Goal: Check status

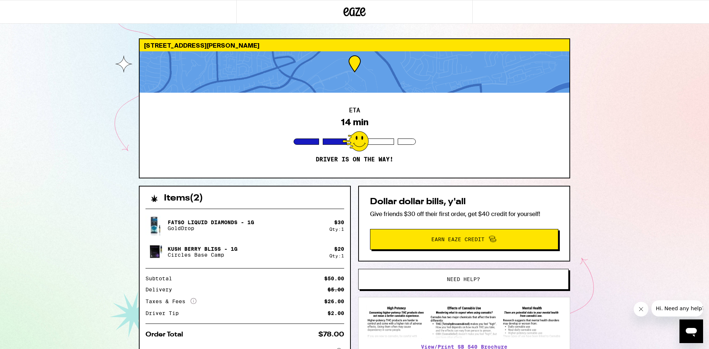
click at [639, 311] on icon "Close message from company" at bounding box center [641, 309] width 6 height 6
click at [689, 331] on icon "Open messaging window" at bounding box center [691, 332] width 11 height 9
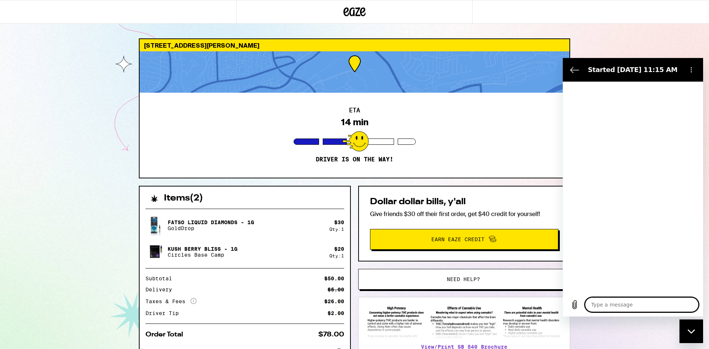
type textarea "x"
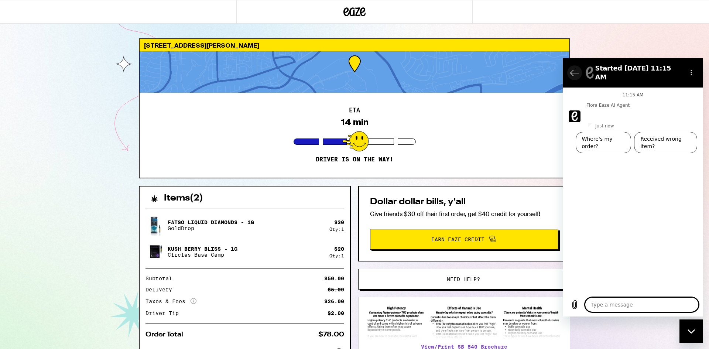
click at [574, 71] on icon "Back to the conversation list" at bounding box center [574, 72] width 9 height 9
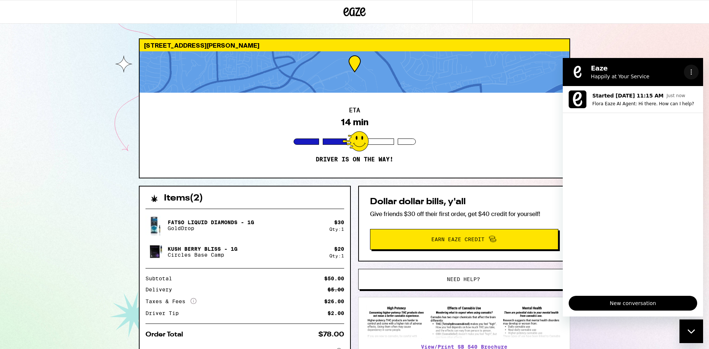
click at [691, 71] on icon "Options menu" at bounding box center [691, 72] width 6 height 6
click at [688, 54] on div "22865 Savi Ranch Pkwy Yorba Linda 92887 ETA 14 min Driver is on the way! Items …" at bounding box center [354, 203] width 709 height 407
click at [684, 46] on div "22865 Savi Ranch Pkwy Yorba Linda 92887 ETA 14 min Driver is on the way! Items …" at bounding box center [354, 203] width 709 height 407
click at [693, 337] on div "Close messaging window" at bounding box center [691, 331] width 22 height 22
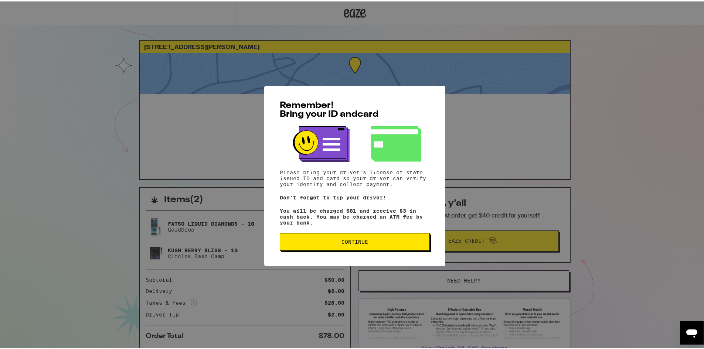
click at [353, 249] on button "Continue" at bounding box center [355, 241] width 150 height 18
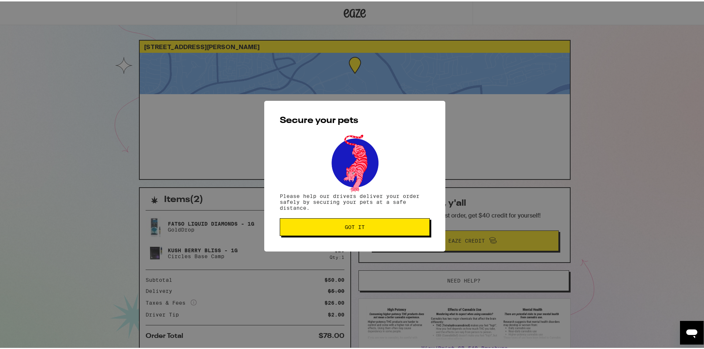
click at [352, 224] on span "Got it" at bounding box center [355, 225] width 20 height 5
